Goal: Transaction & Acquisition: Download file/media

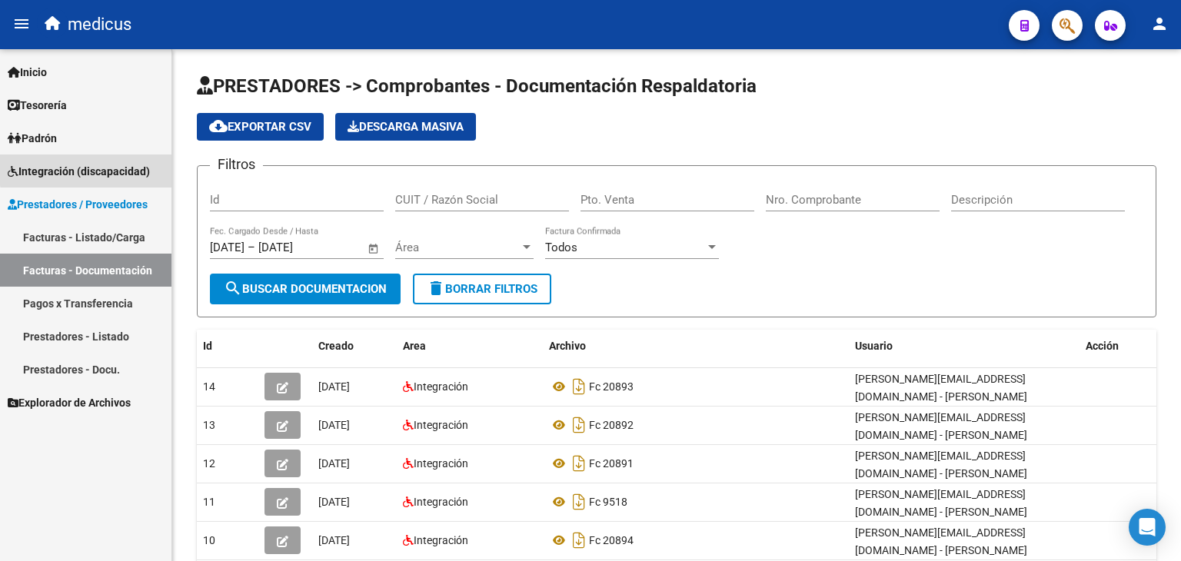
click at [123, 167] on span "Integración (discapacidad)" at bounding box center [79, 171] width 142 height 17
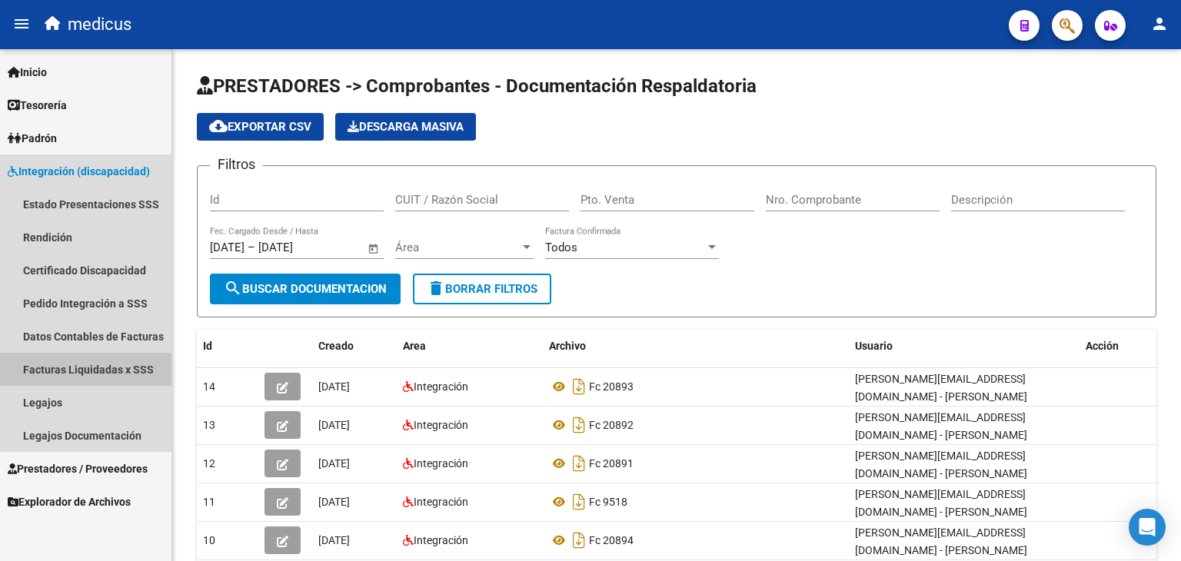
click at [112, 368] on link "Facturas Liquidadas x SSS" at bounding box center [85, 369] width 171 height 33
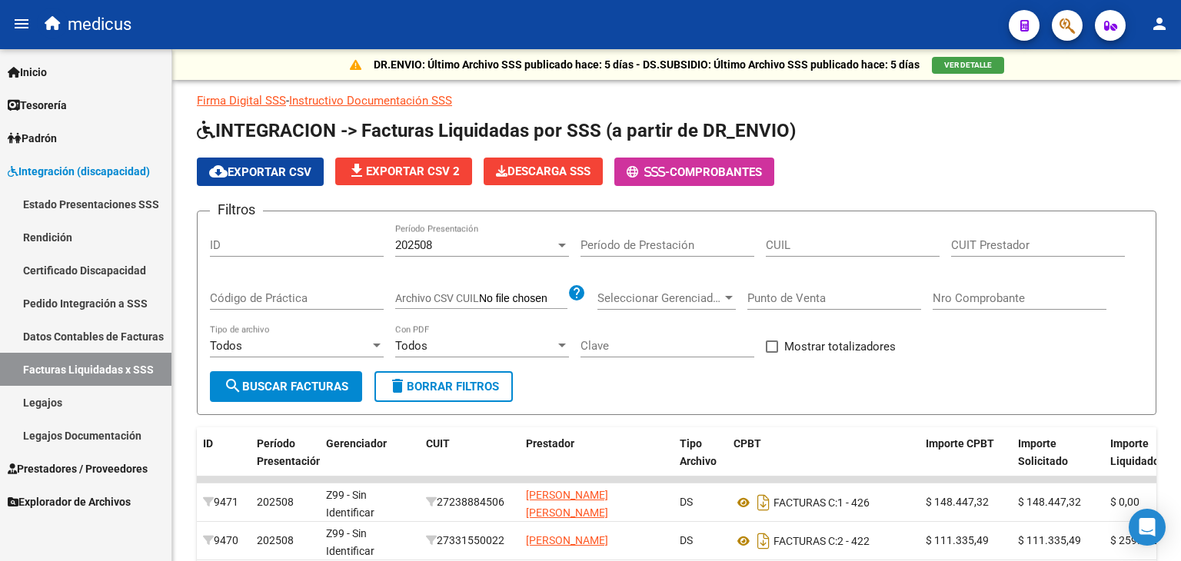
click at [74, 201] on link "Estado Presentaciones SSS" at bounding box center [85, 204] width 171 height 33
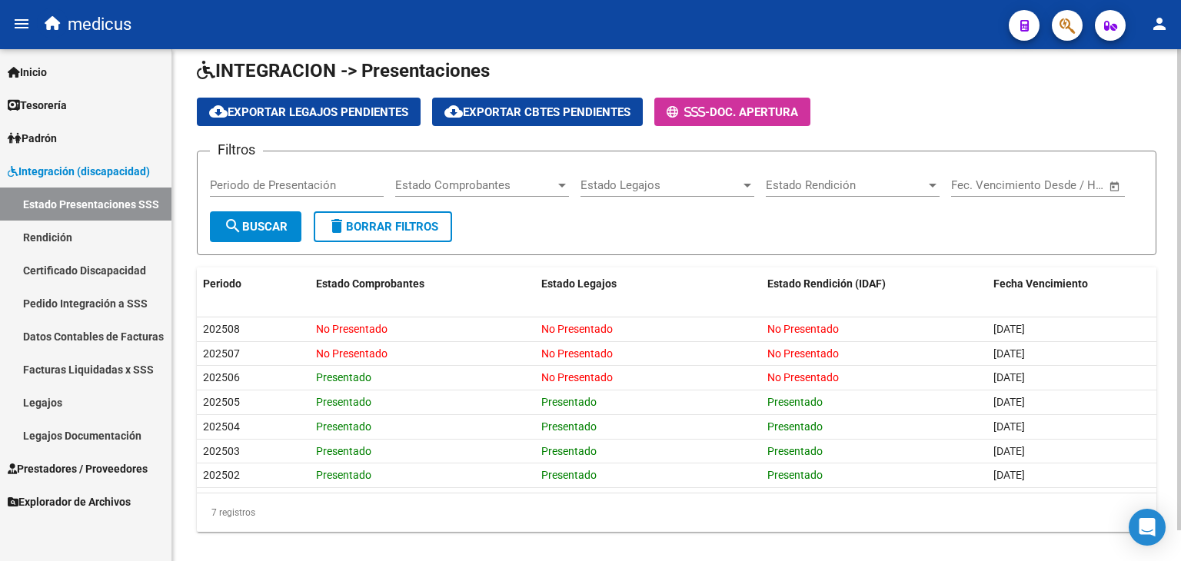
scroll to position [18, 0]
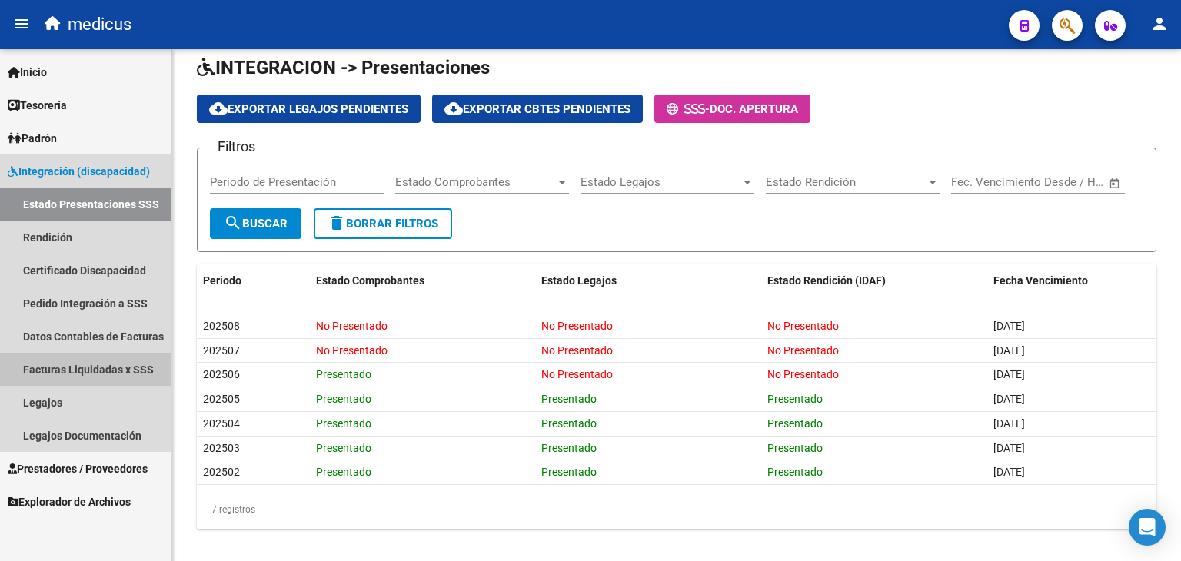
click at [123, 368] on link "Facturas Liquidadas x SSS" at bounding box center [85, 369] width 171 height 33
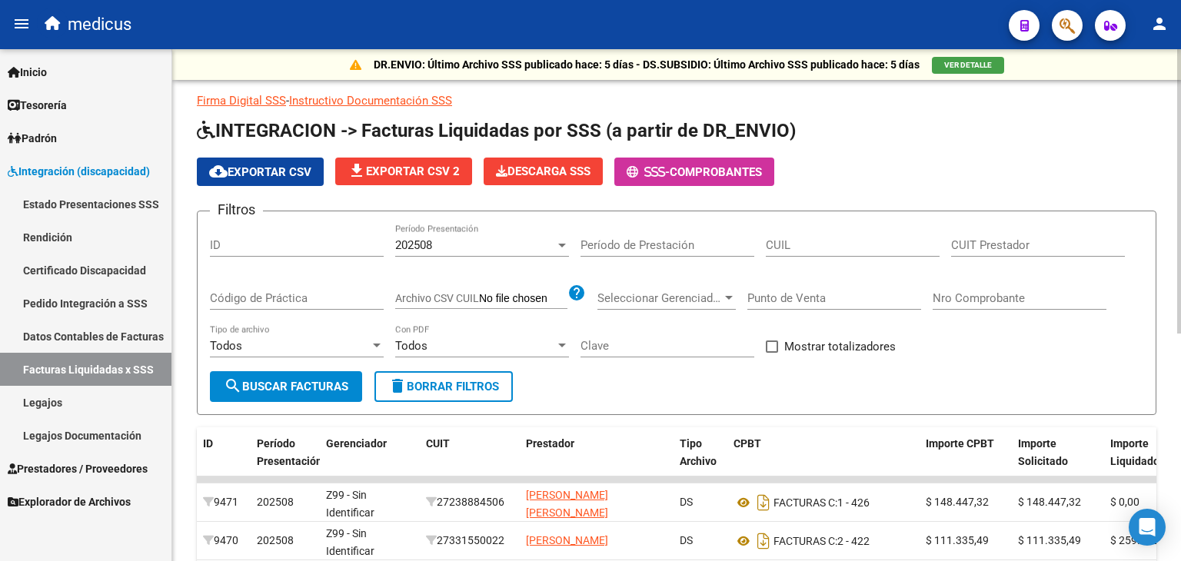
click at [295, 170] on span "cloud_download Exportar CSV" at bounding box center [260, 172] width 102 height 14
